Goal: Navigation & Orientation: Find specific page/section

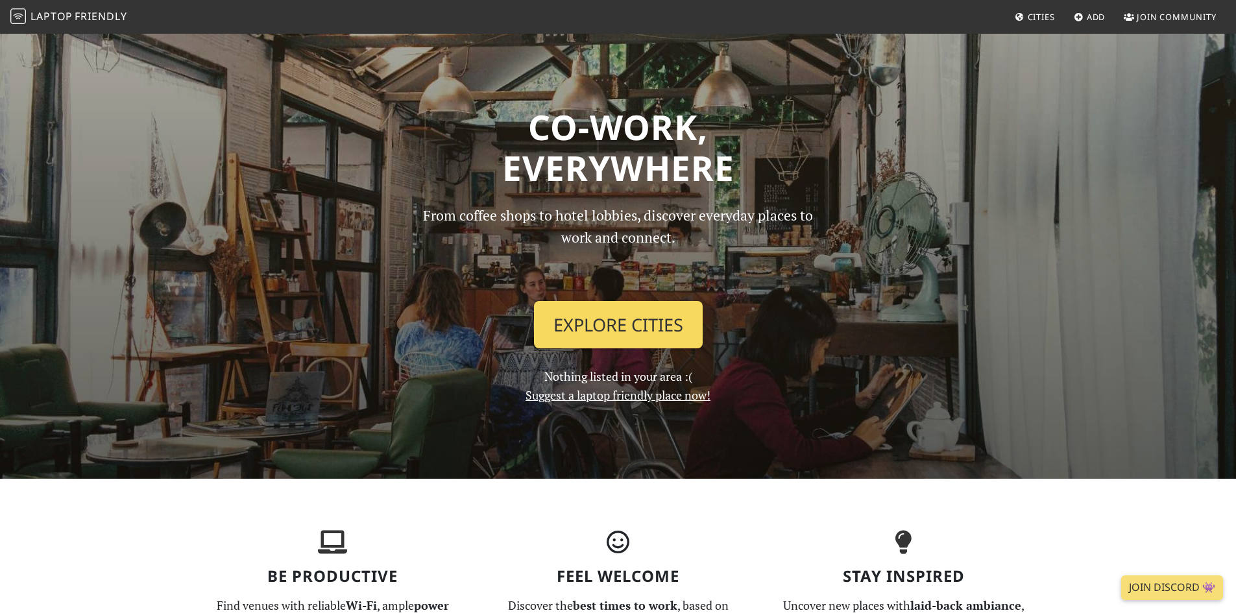
click at [671, 336] on link "Explore Cities" at bounding box center [618, 325] width 169 height 48
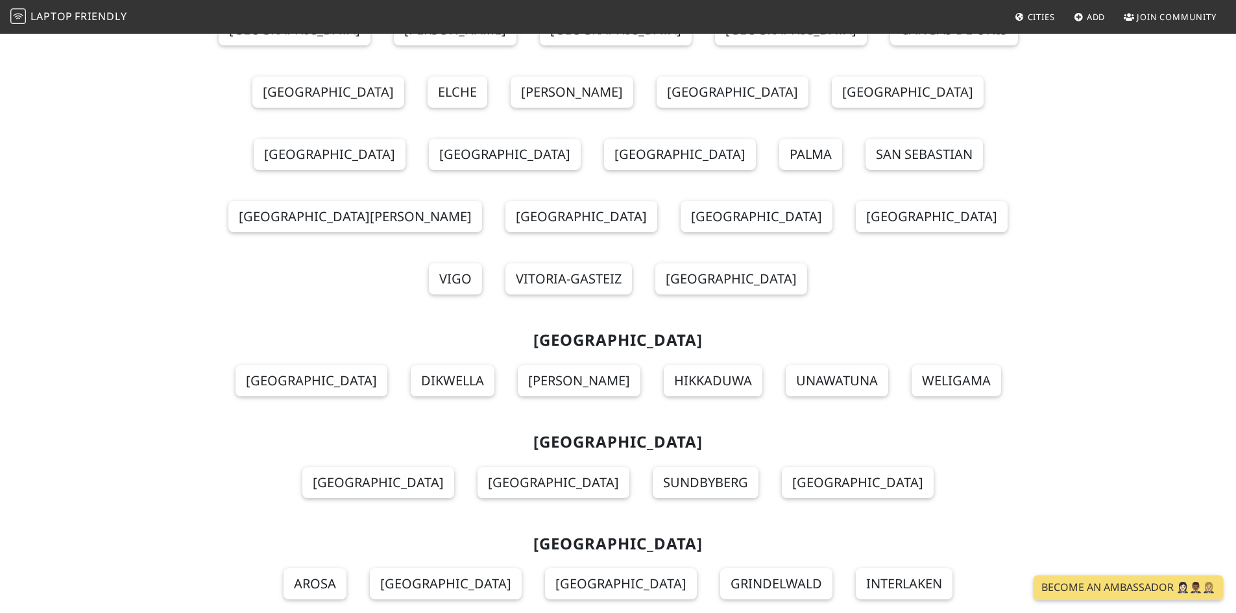
scroll to position [13384, 0]
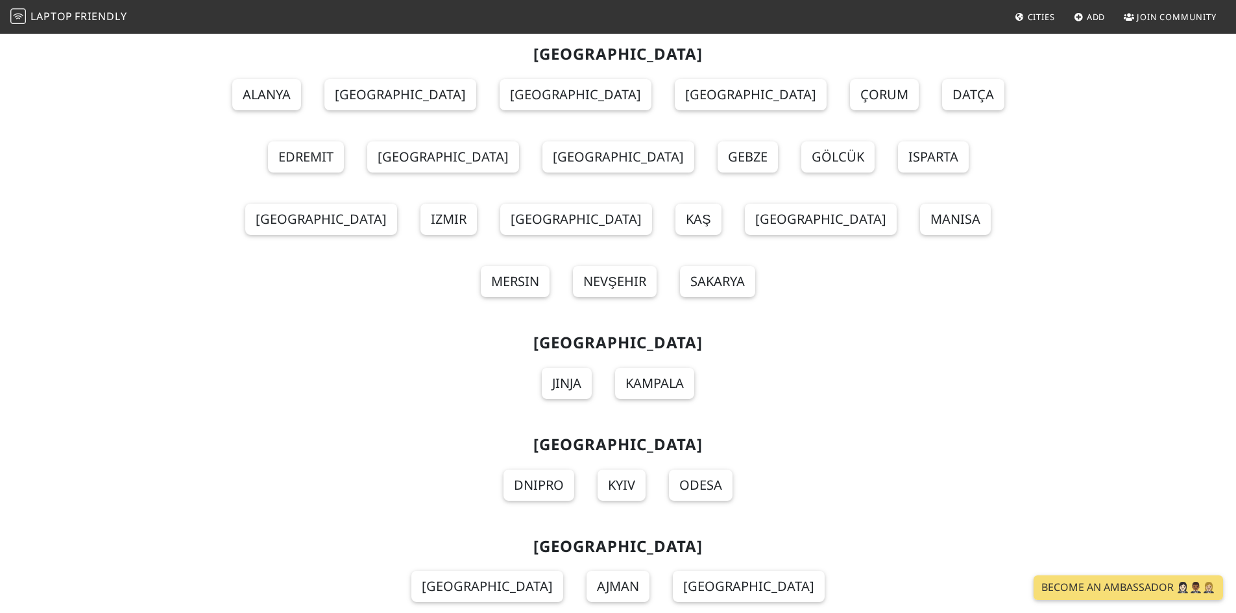
scroll to position [16083, 0]
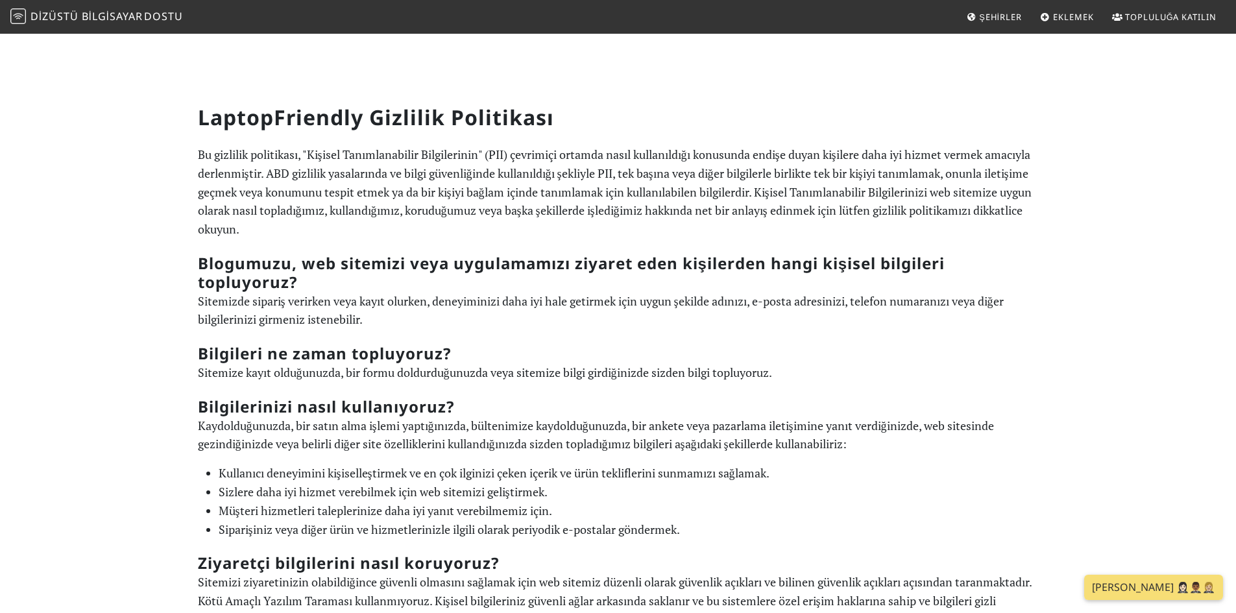
click at [1175, 17] on font "Topluluğa Katılın" at bounding box center [1170, 17] width 91 height 12
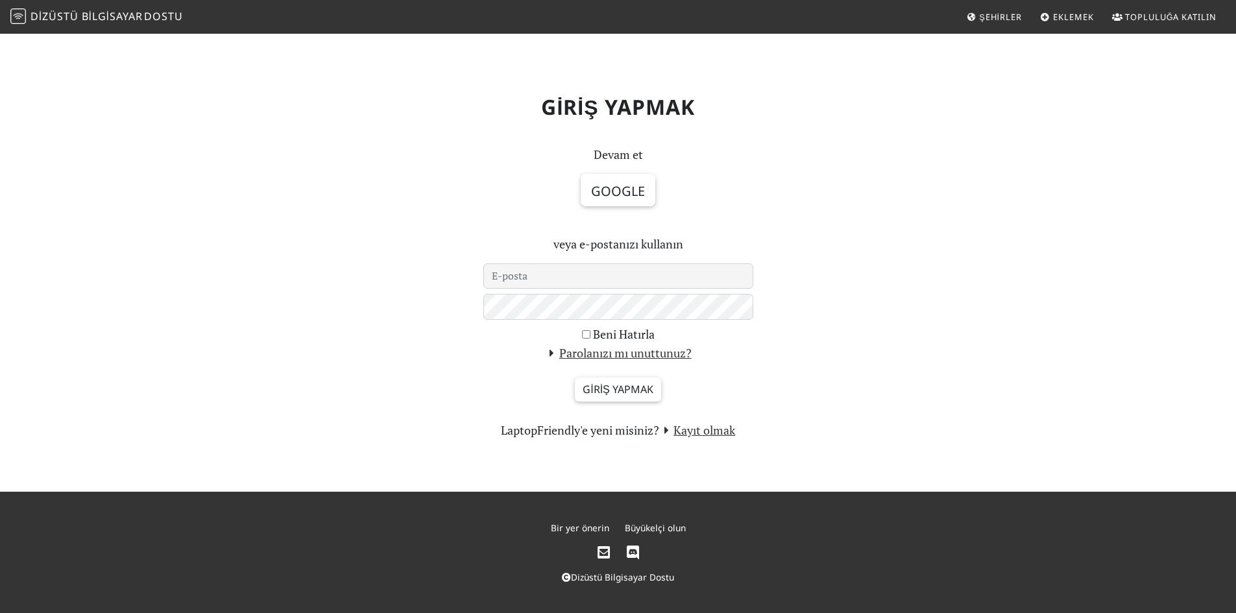
click at [1078, 20] on font "Eklemek" at bounding box center [1073, 17] width 40 height 12
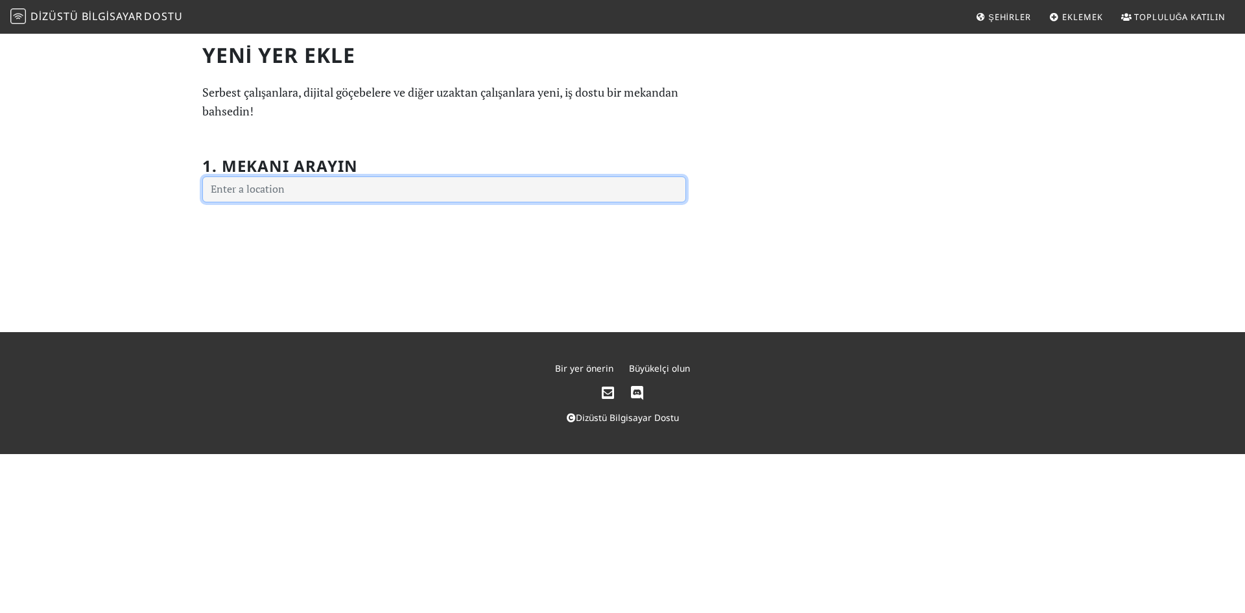
click at [408, 195] on input "text" at bounding box center [444, 189] width 484 height 26
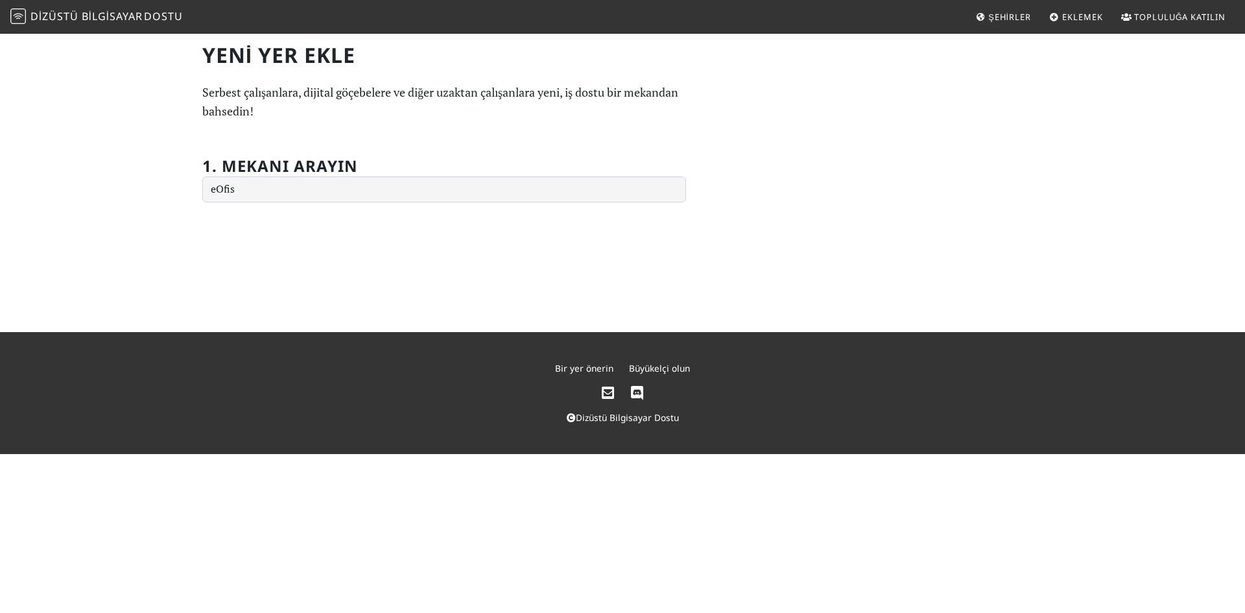
type input "eOfis - Ümraniye Exen İstanbul, Tantavi, Ümraniye/İstanbul, Türkiye"
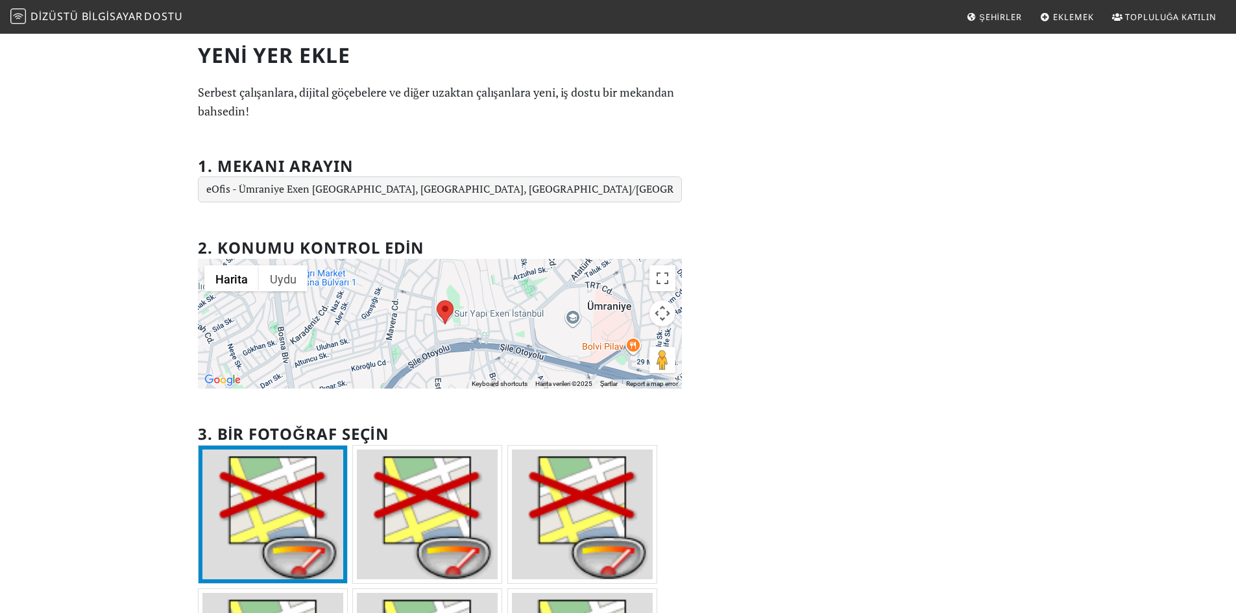
click at [999, 19] on font "Şehirler" at bounding box center [1000, 17] width 42 height 12
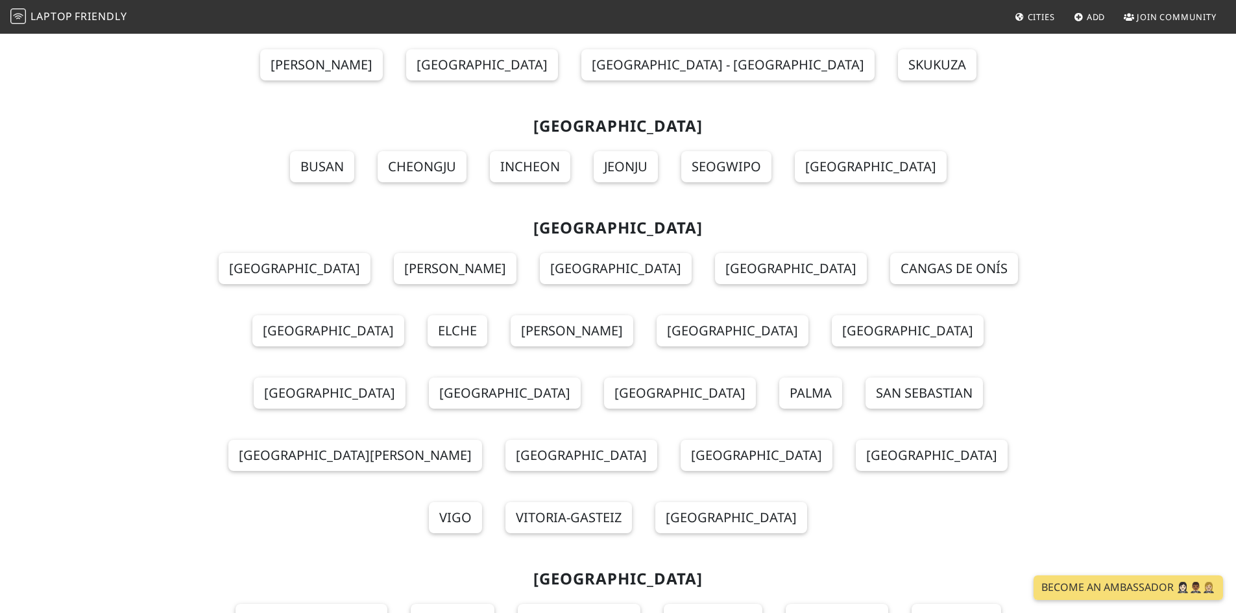
scroll to position [13255, 0]
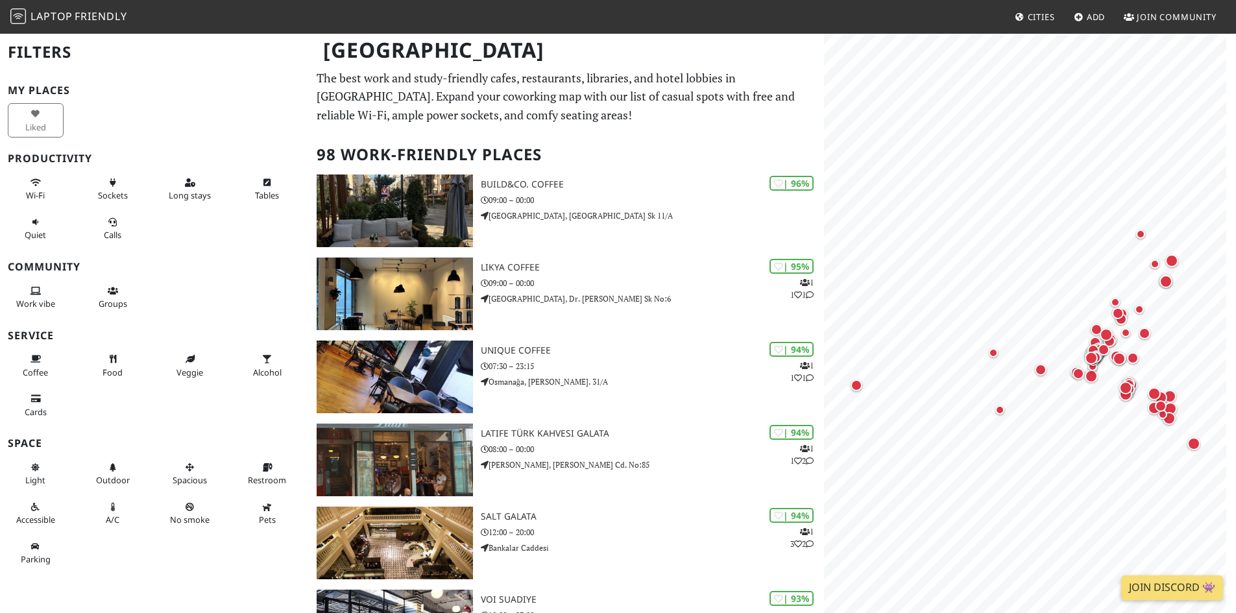
click at [73, 17] on span "Laptop Friendly" at bounding box center [68, 16] width 117 height 14
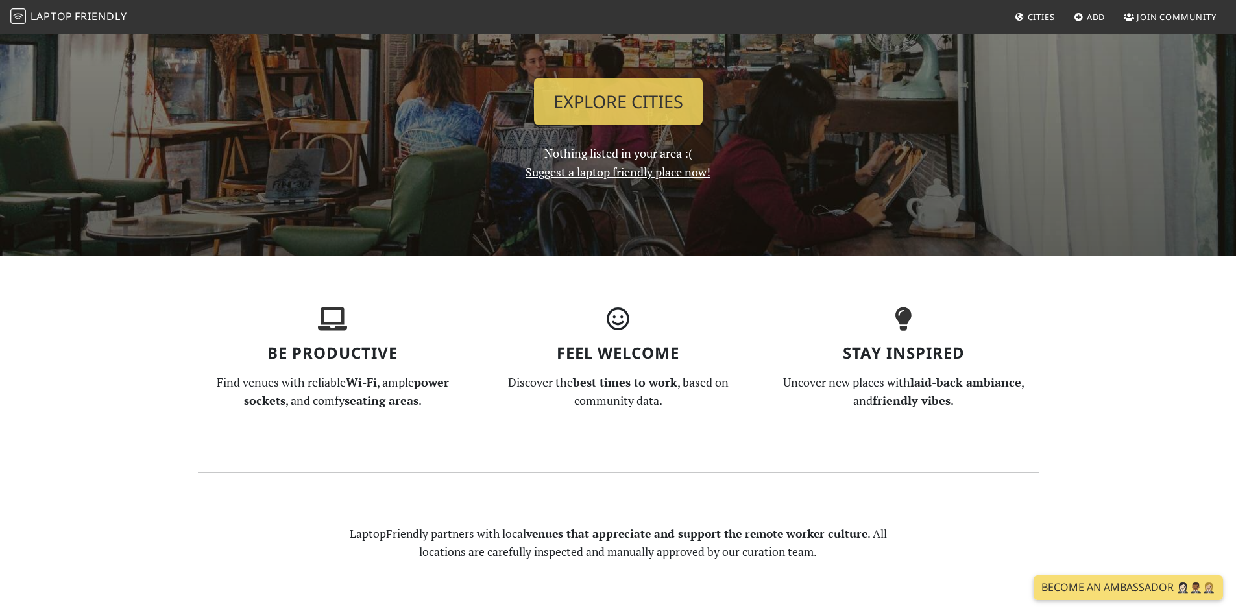
scroll to position [225, 0]
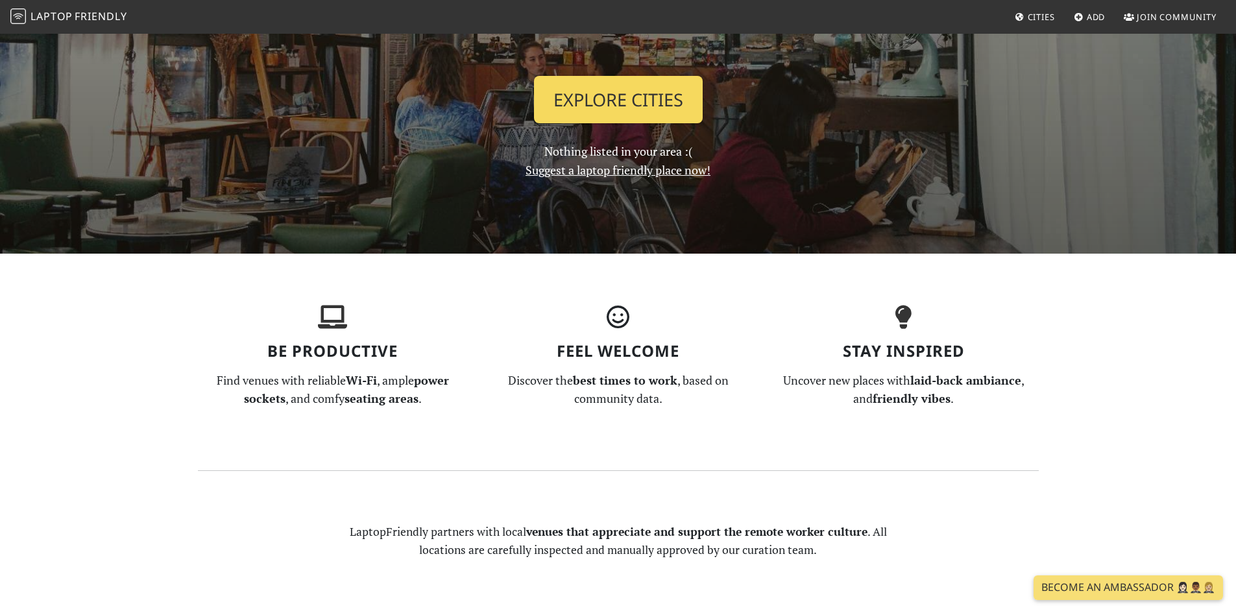
click at [594, 91] on link "Explore Cities" at bounding box center [618, 100] width 169 height 48
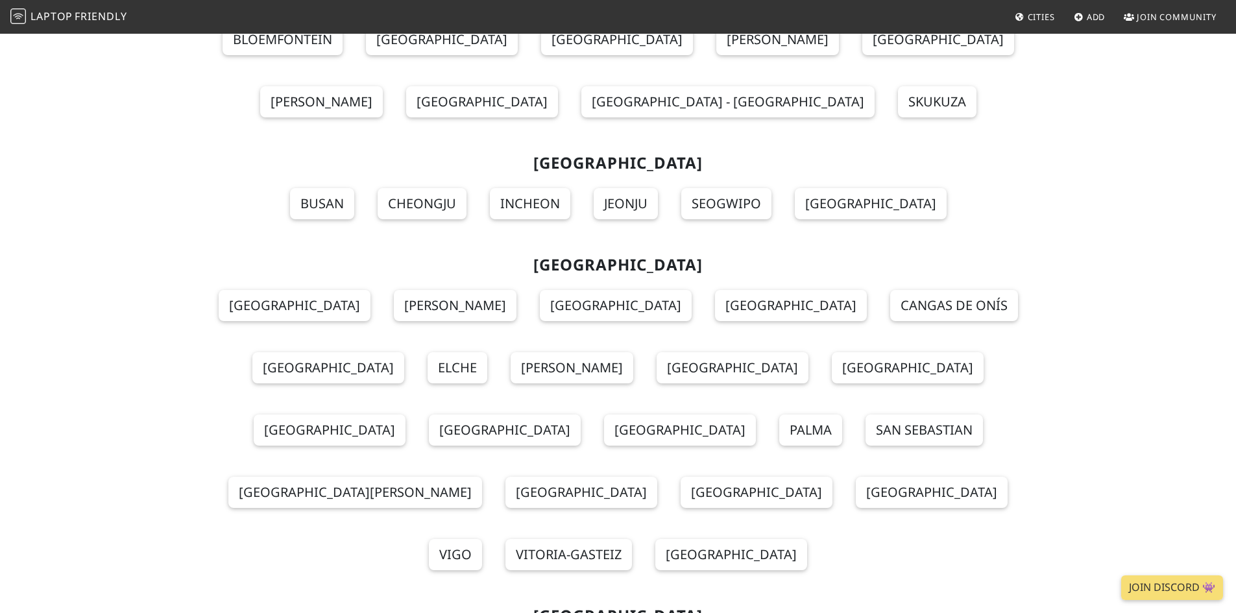
scroll to position [13035, 0]
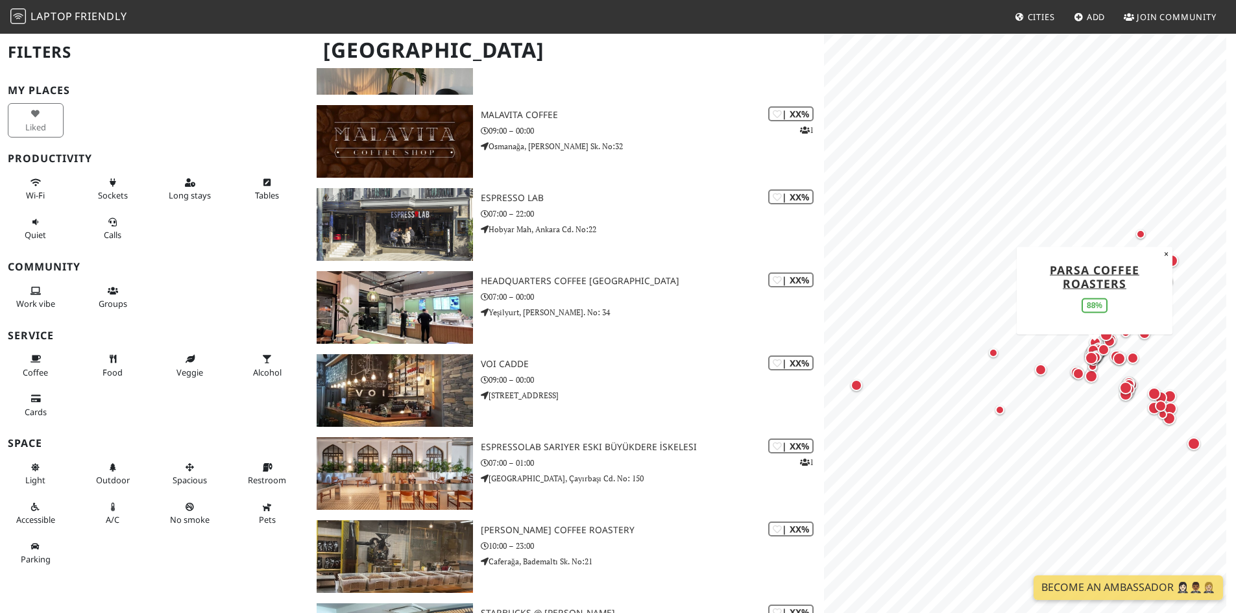
scroll to position [7760, 0]
